Goal: Task Accomplishment & Management: Complete application form

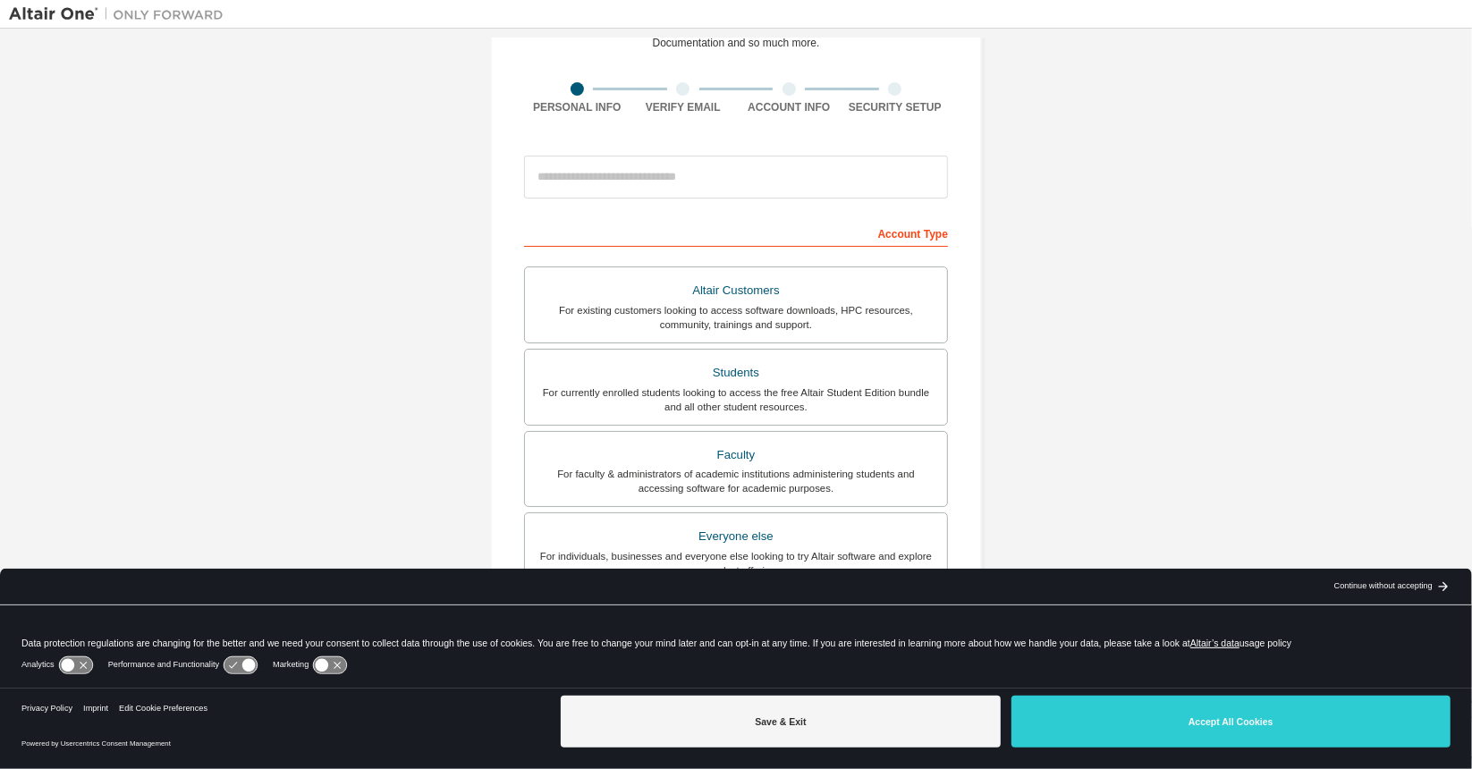
scroll to position [105, 0]
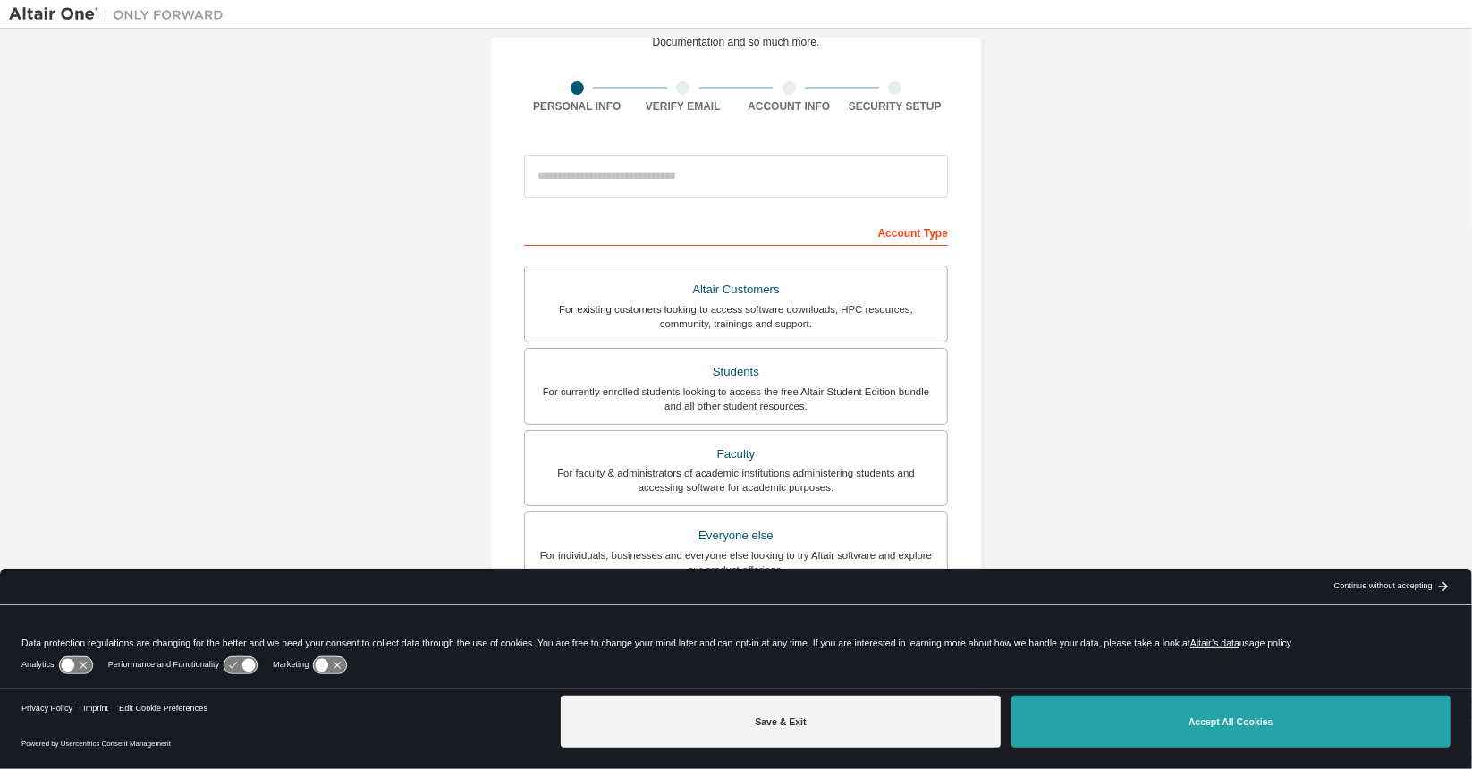
click at [1118, 727] on button "Accept All Cookies" at bounding box center [1230, 722] width 439 height 52
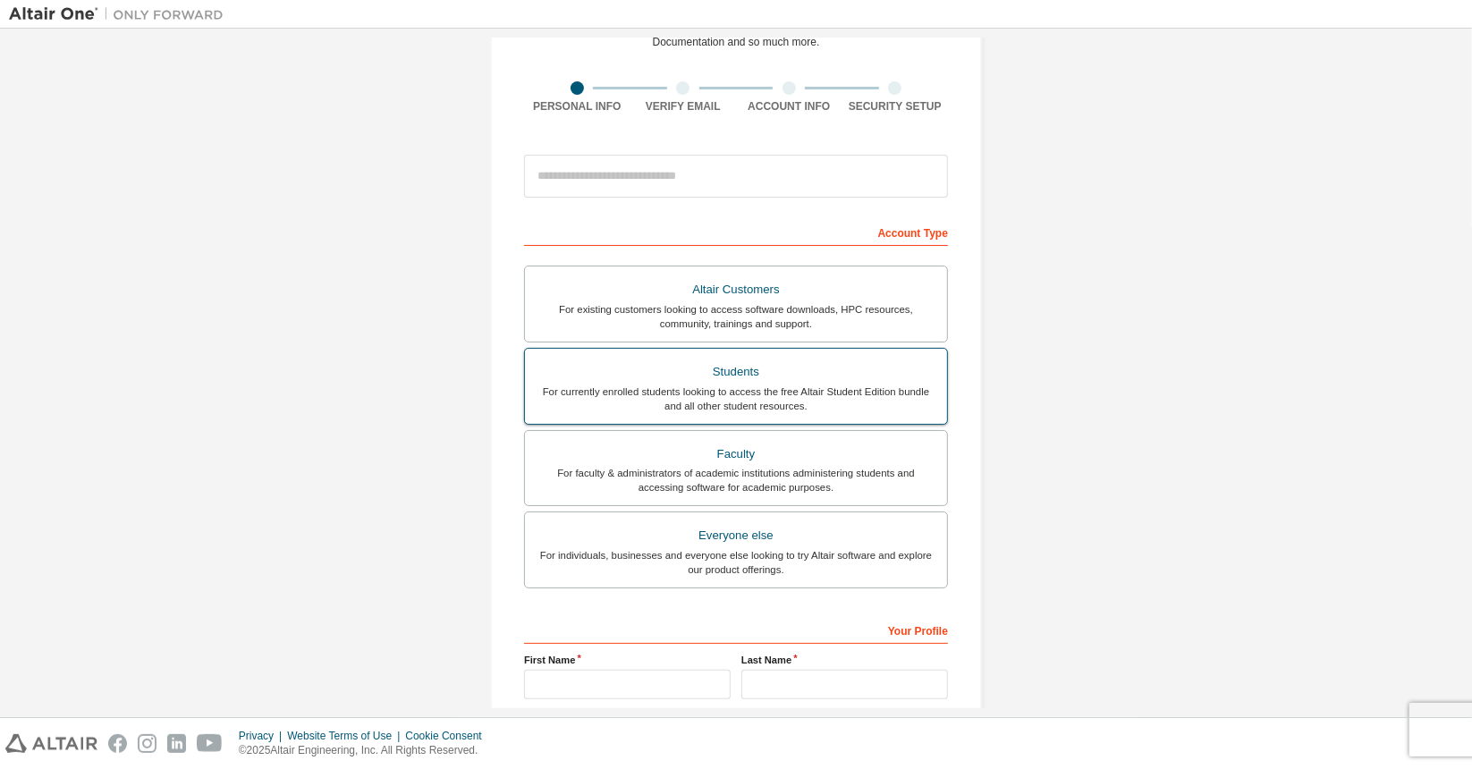
click at [746, 377] on div "Students" at bounding box center [736, 371] width 401 height 25
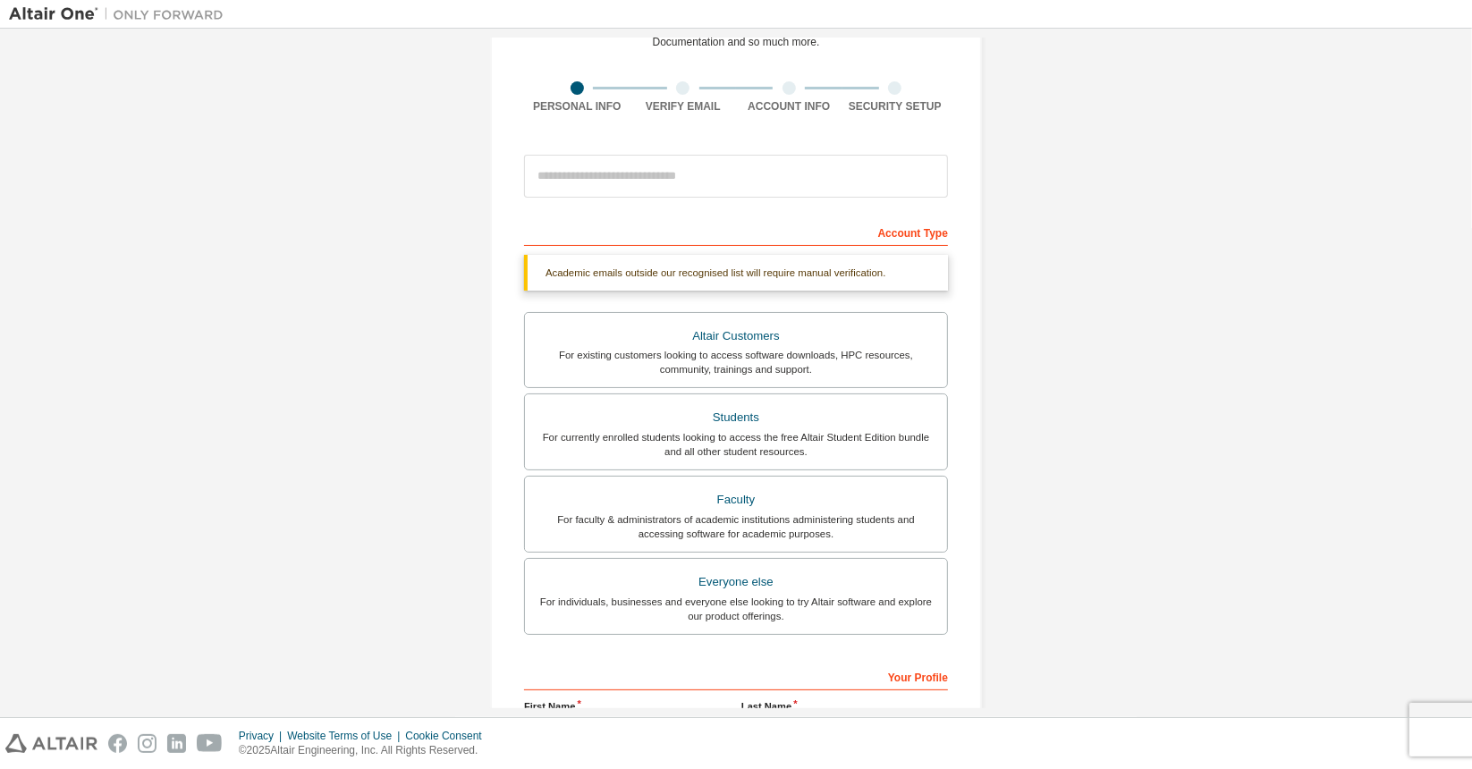
click at [597, 235] on div "Account Type" at bounding box center [736, 231] width 424 height 29
click at [545, 223] on div "Account Type" at bounding box center [736, 231] width 424 height 29
click at [599, 165] on input "email" at bounding box center [736, 176] width 424 height 43
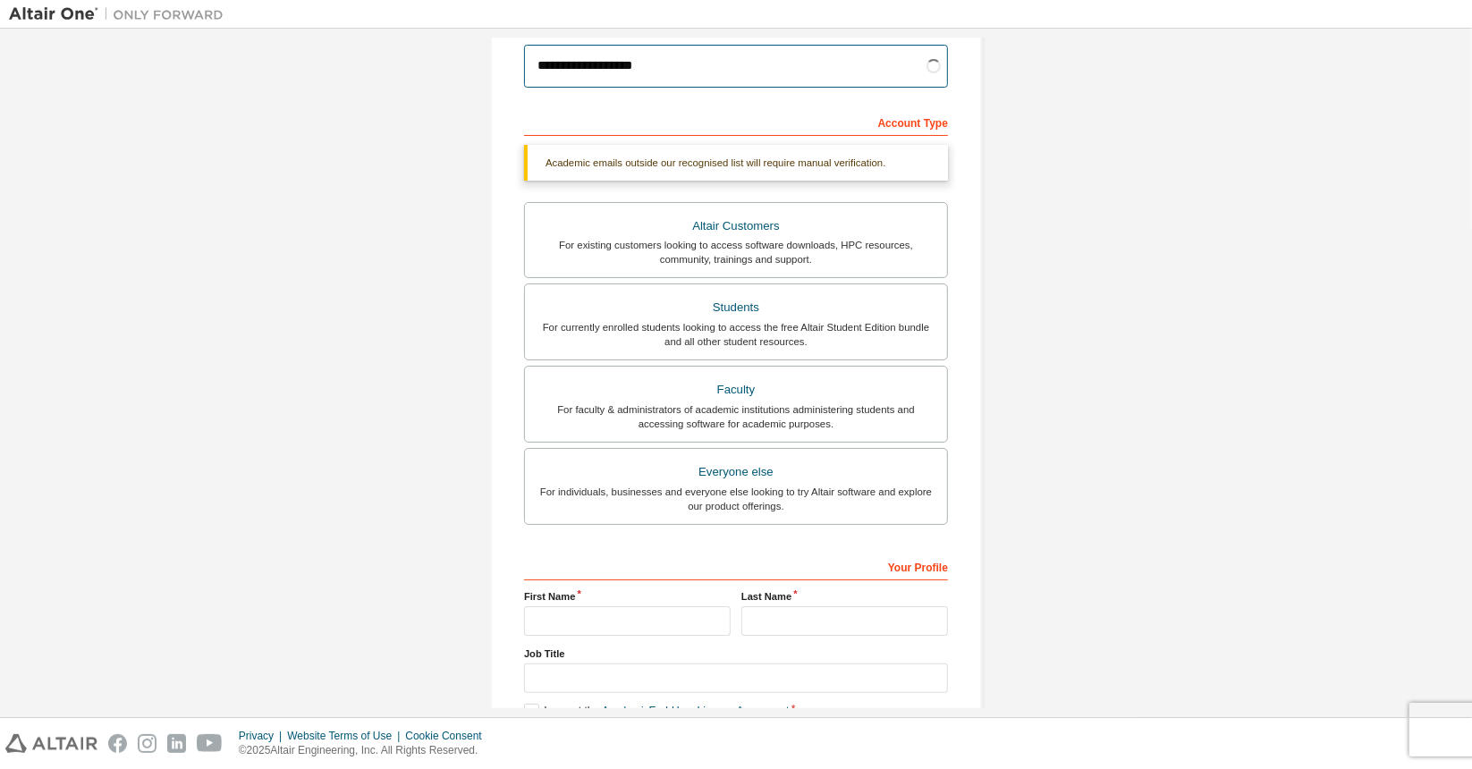
scroll to position [216, 0]
type input "**********"
click at [624, 606] on input "text" at bounding box center [627, 619] width 207 height 30
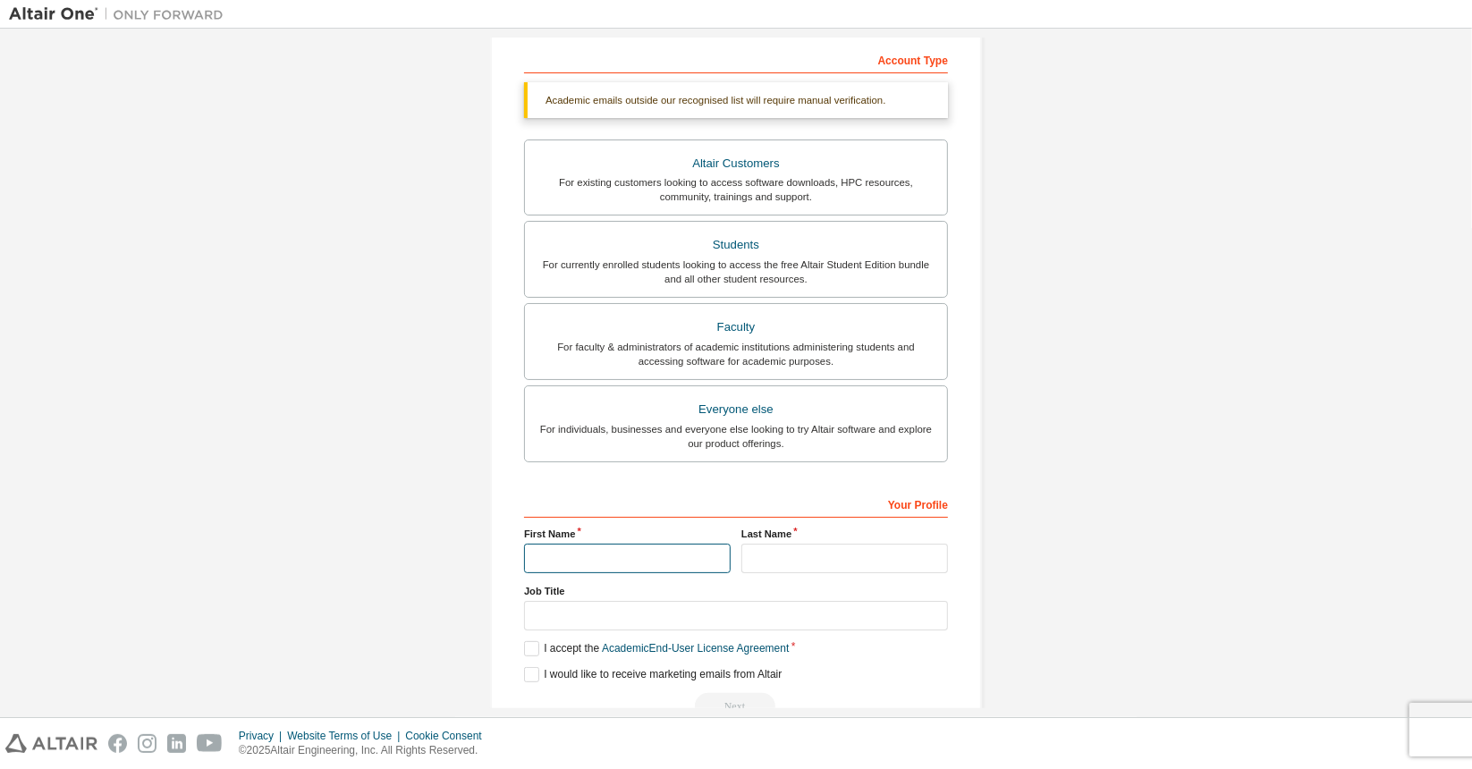
type input "******"
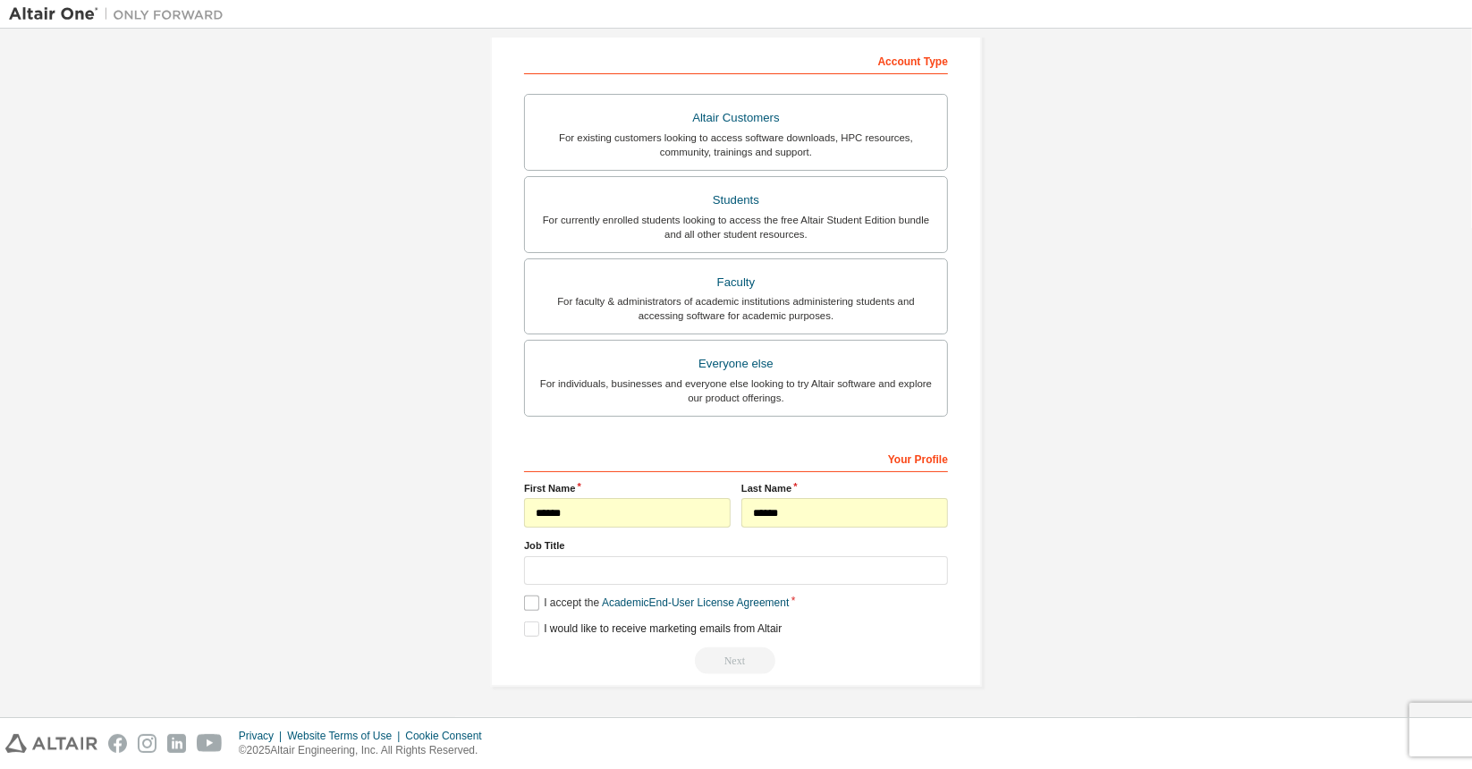
scroll to position [269, 0]
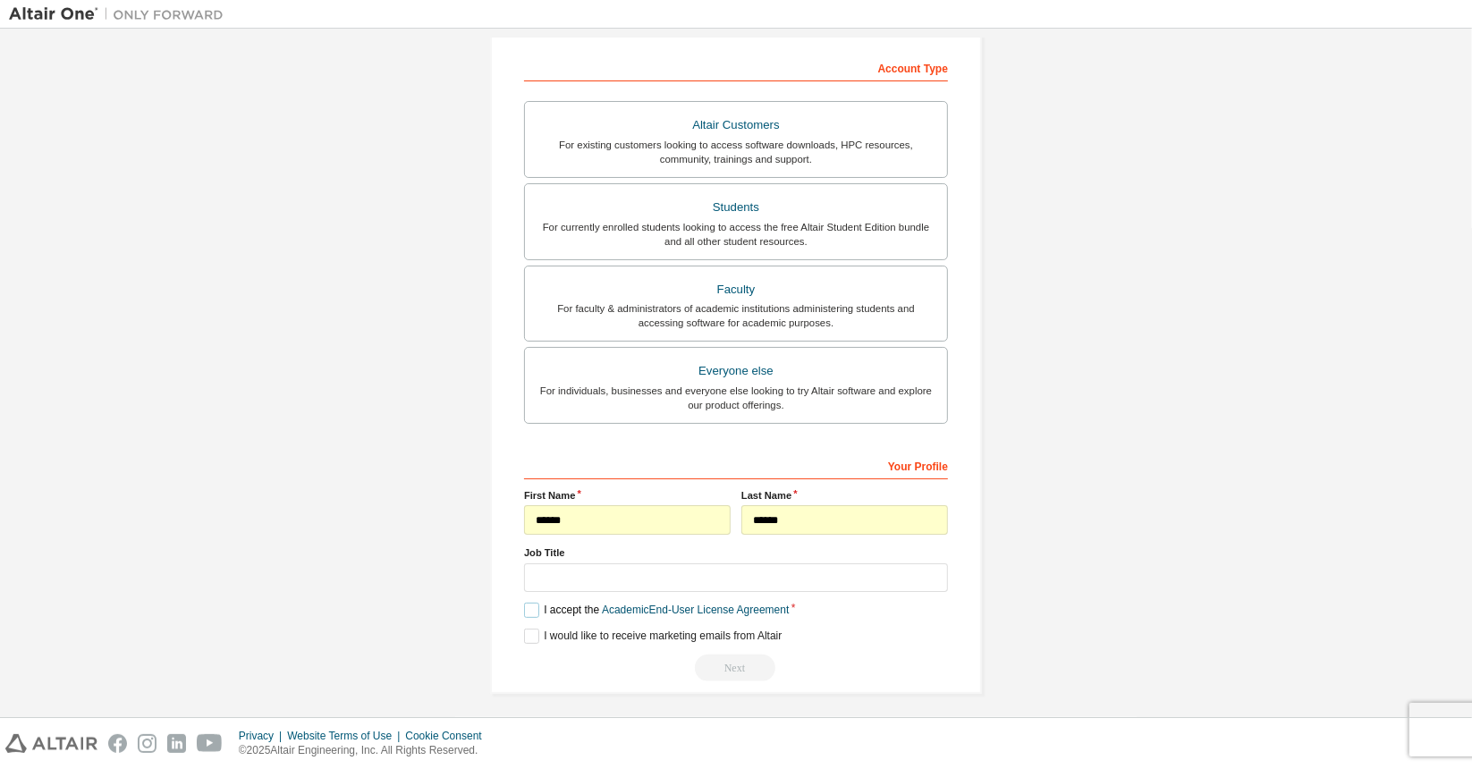
click at [529, 603] on label "I accept the Academic End-User License Agreement" at bounding box center [656, 610] width 265 height 15
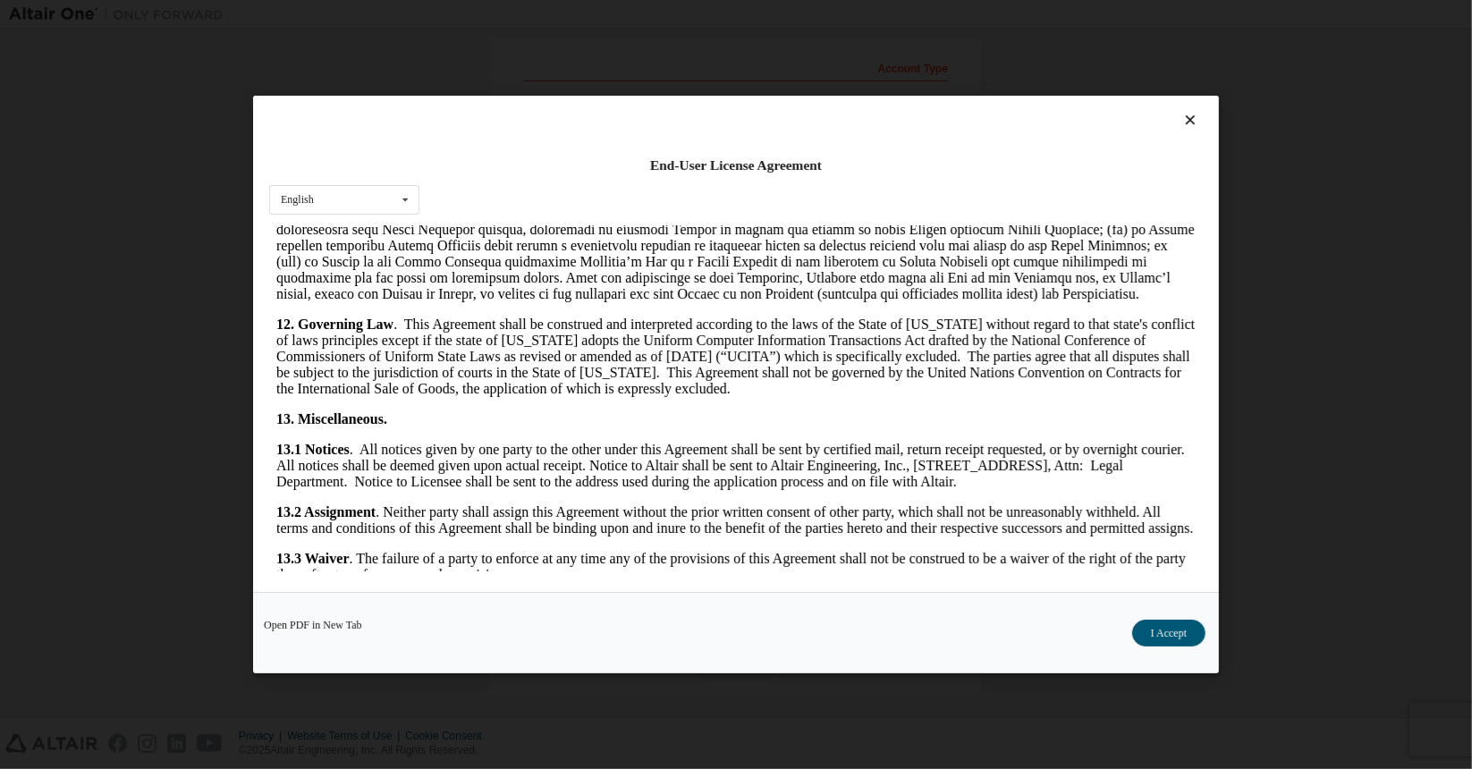
scroll to position [2840, 0]
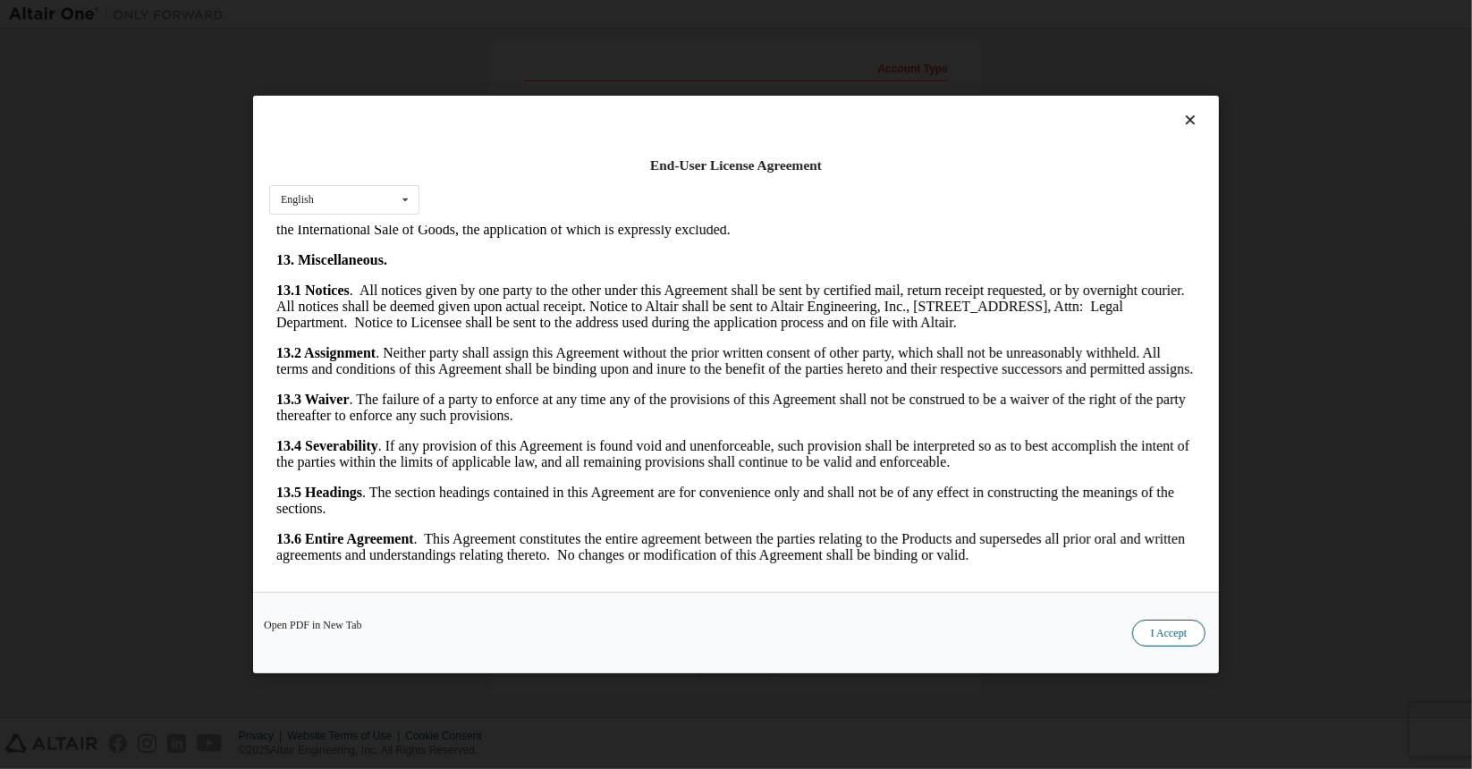
click at [1184, 633] on button "I Accept" at bounding box center [1168, 633] width 73 height 27
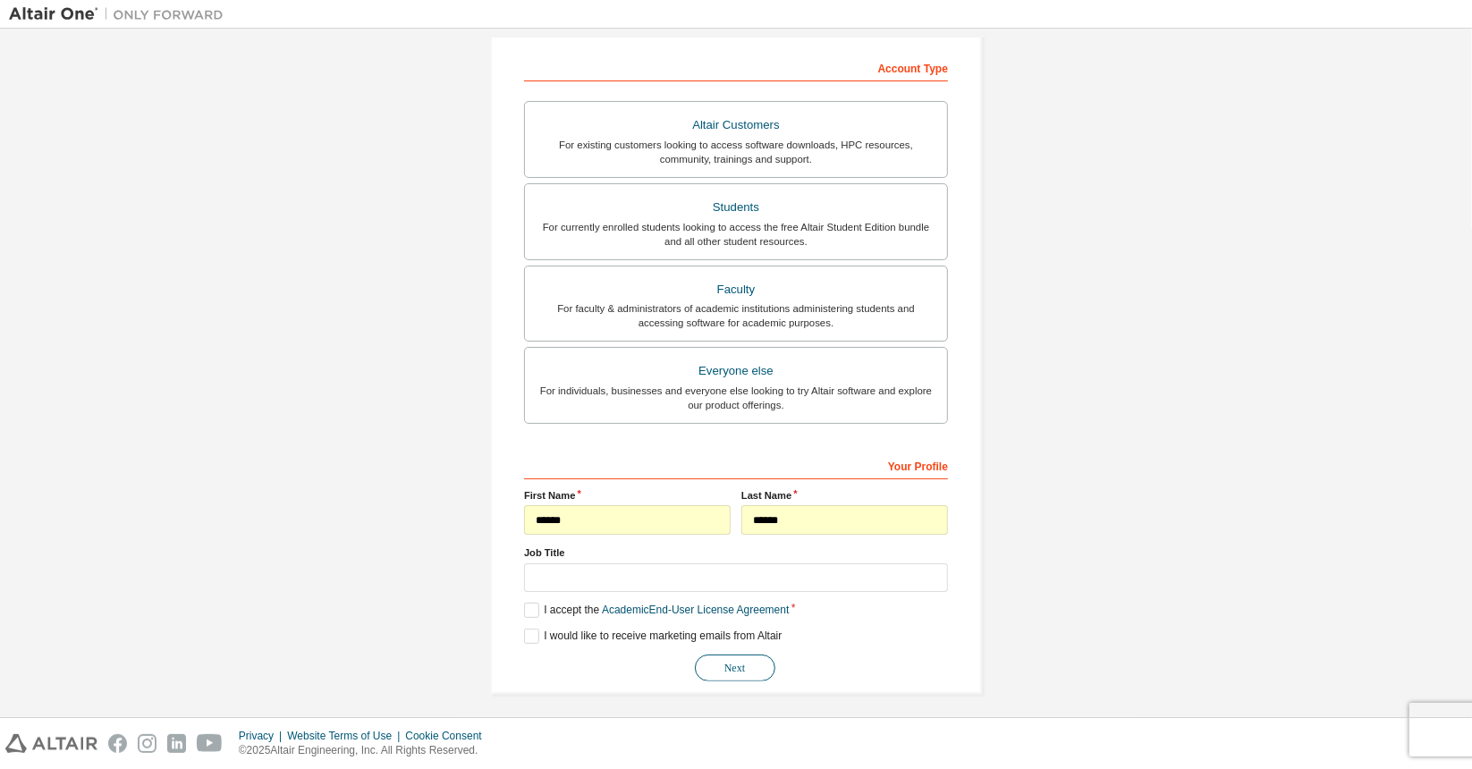
click at [743, 660] on button "Next" at bounding box center [735, 668] width 80 height 27
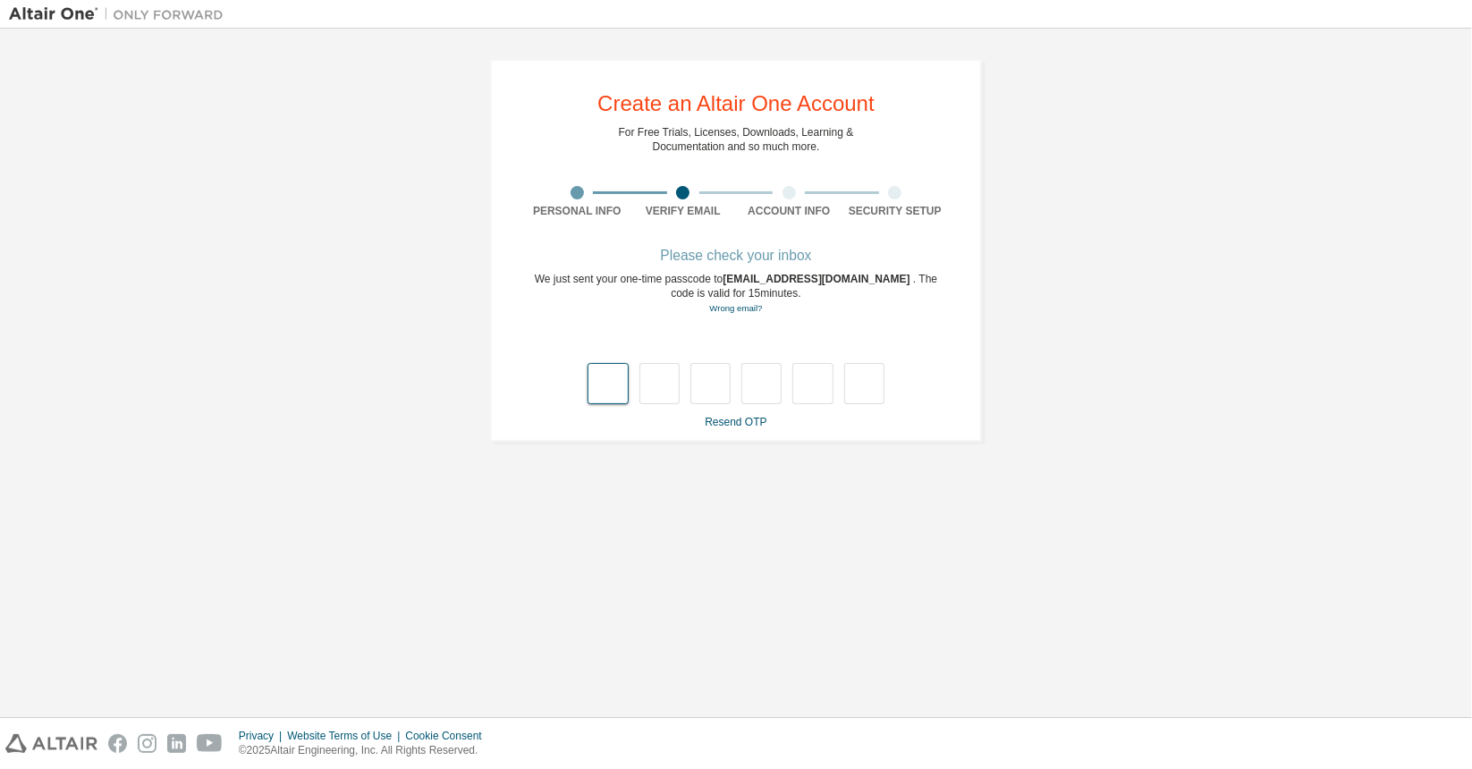
type input "*"
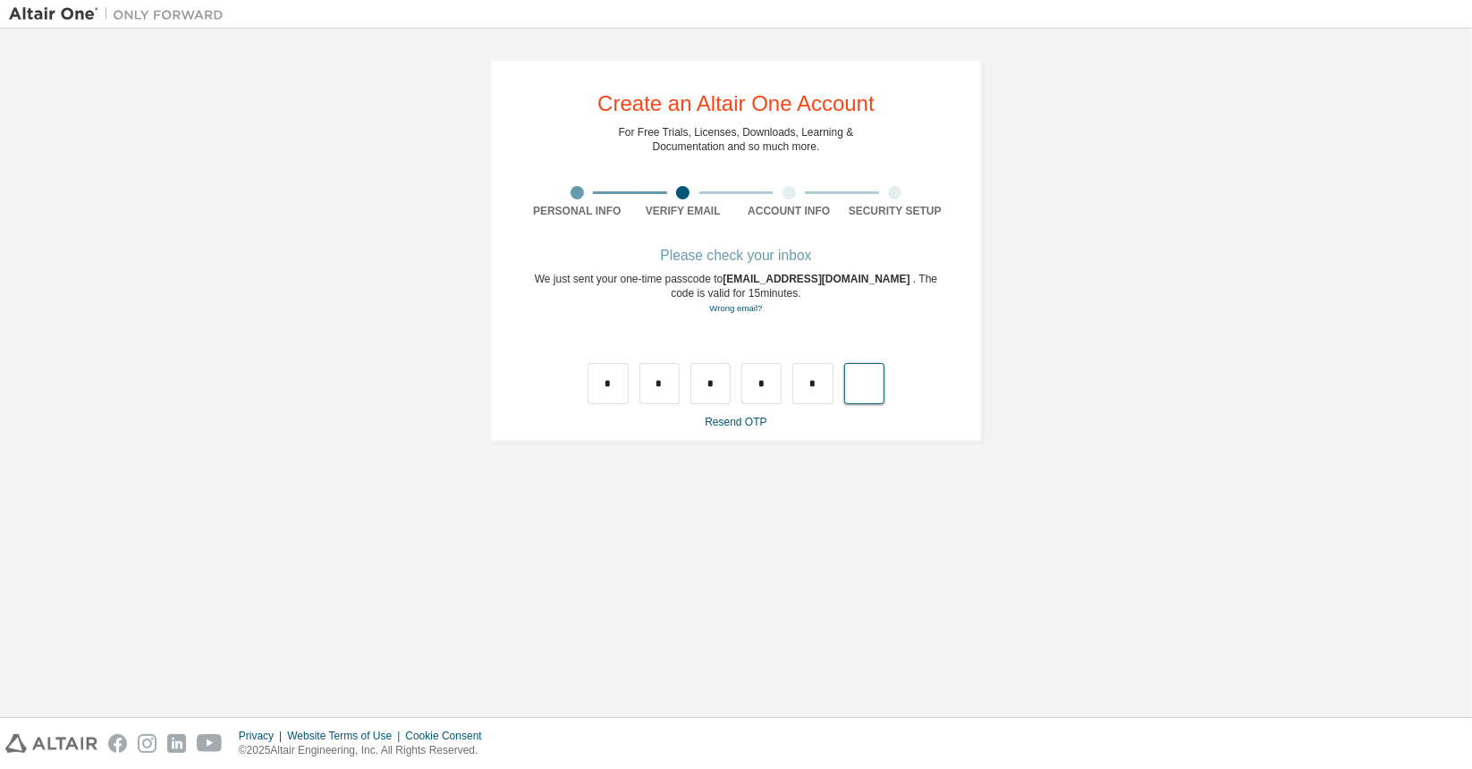
type input "*"
